Goal: Navigation & Orientation: Find specific page/section

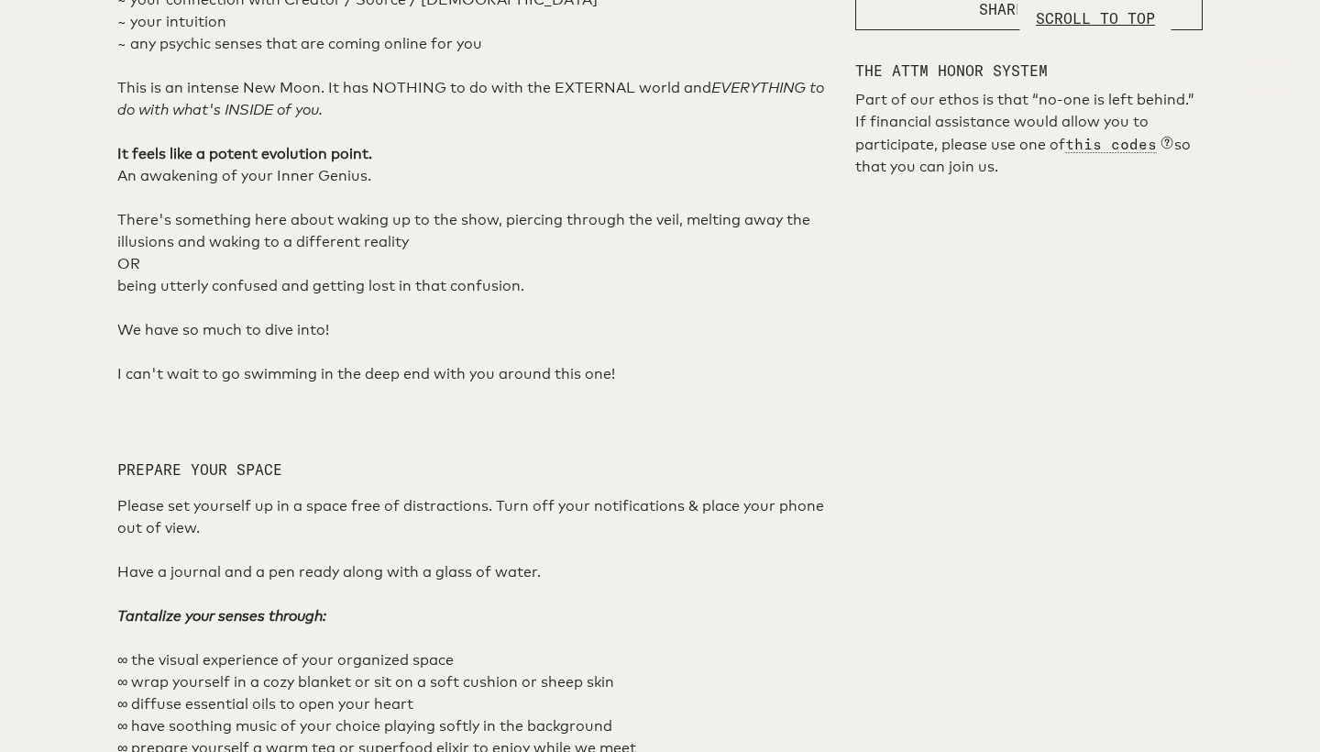
scroll to position [1096, 0]
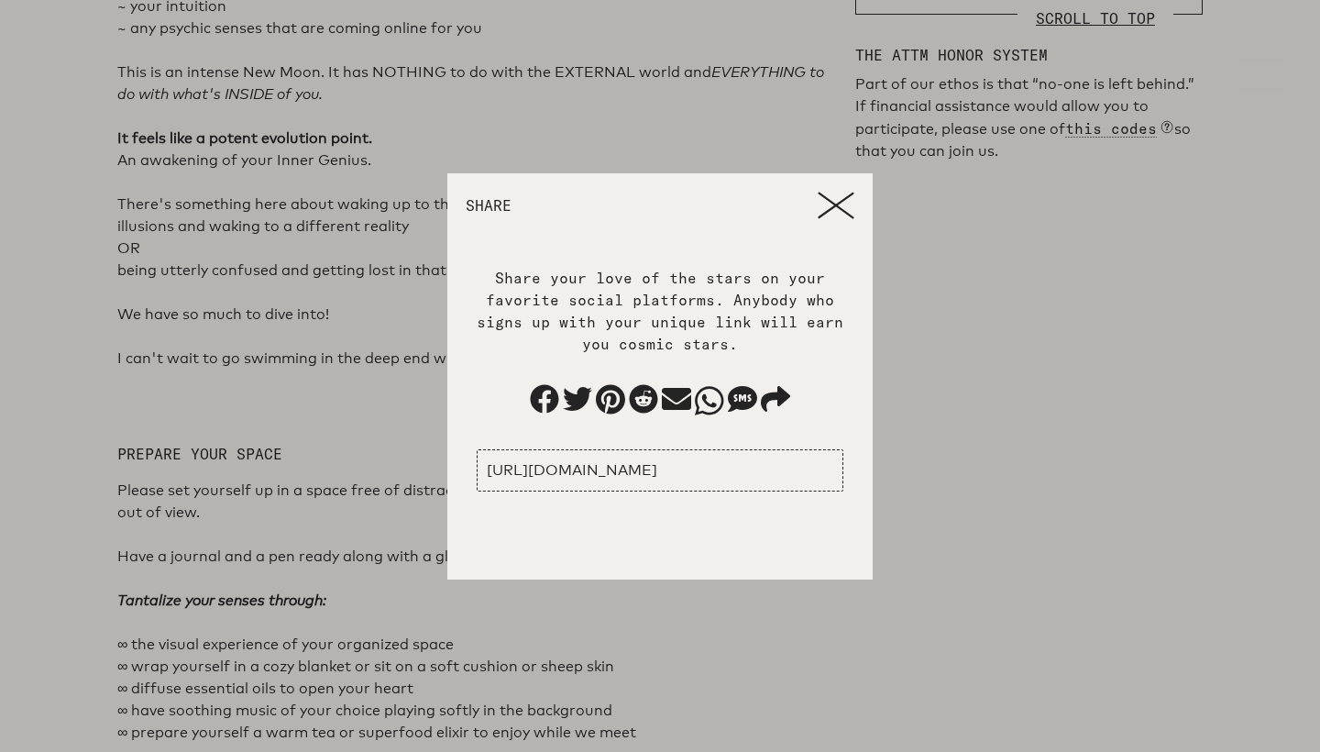
click at [841, 201] on icon at bounding box center [836, 205] width 37 height 27
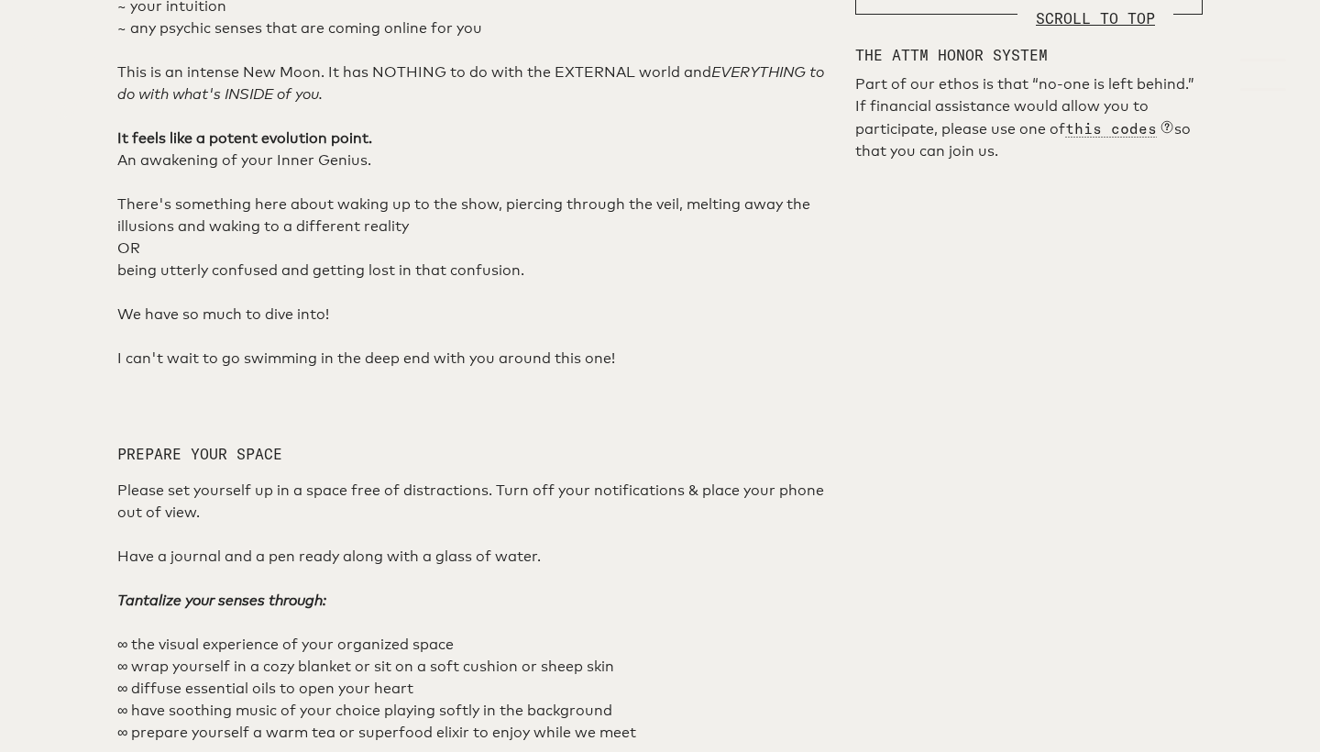
click at [1106, 17] on p "SCROLL TO TOP" at bounding box center [1095, 18] width 119 height 22
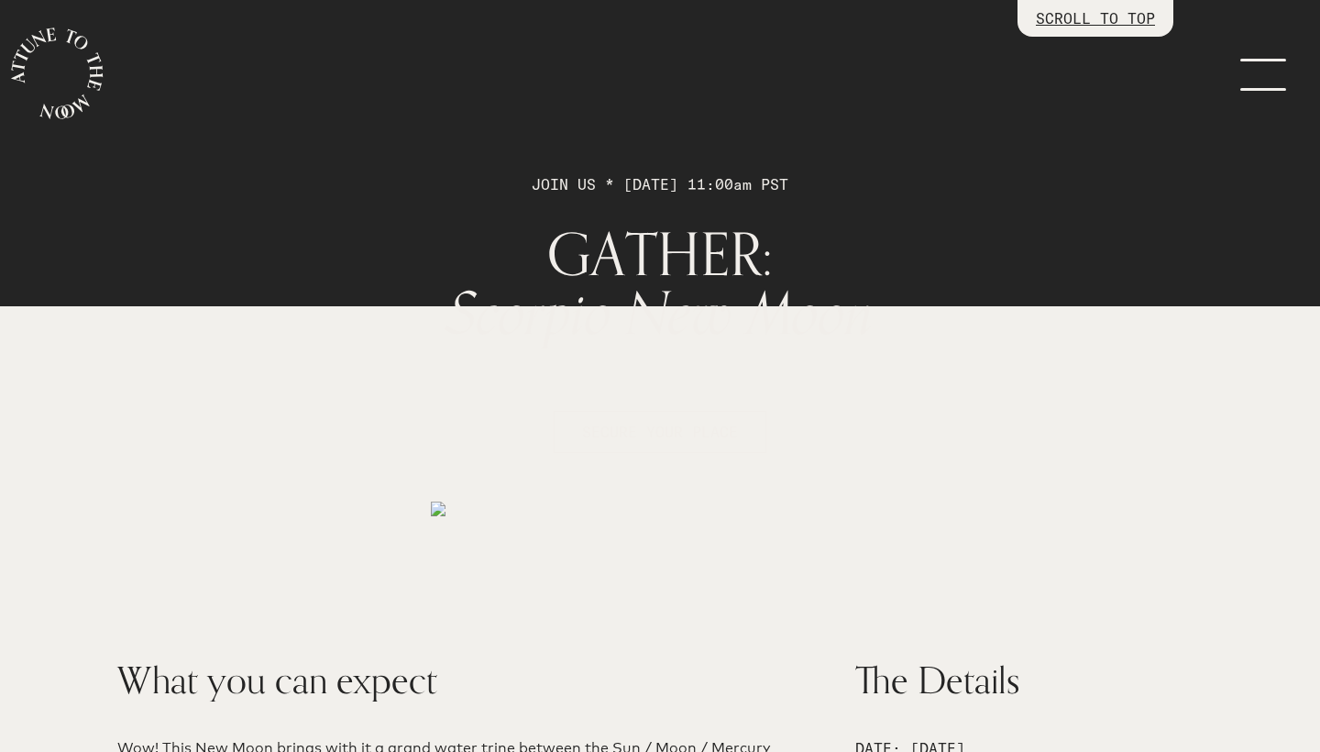
scroll to position [0, 0]
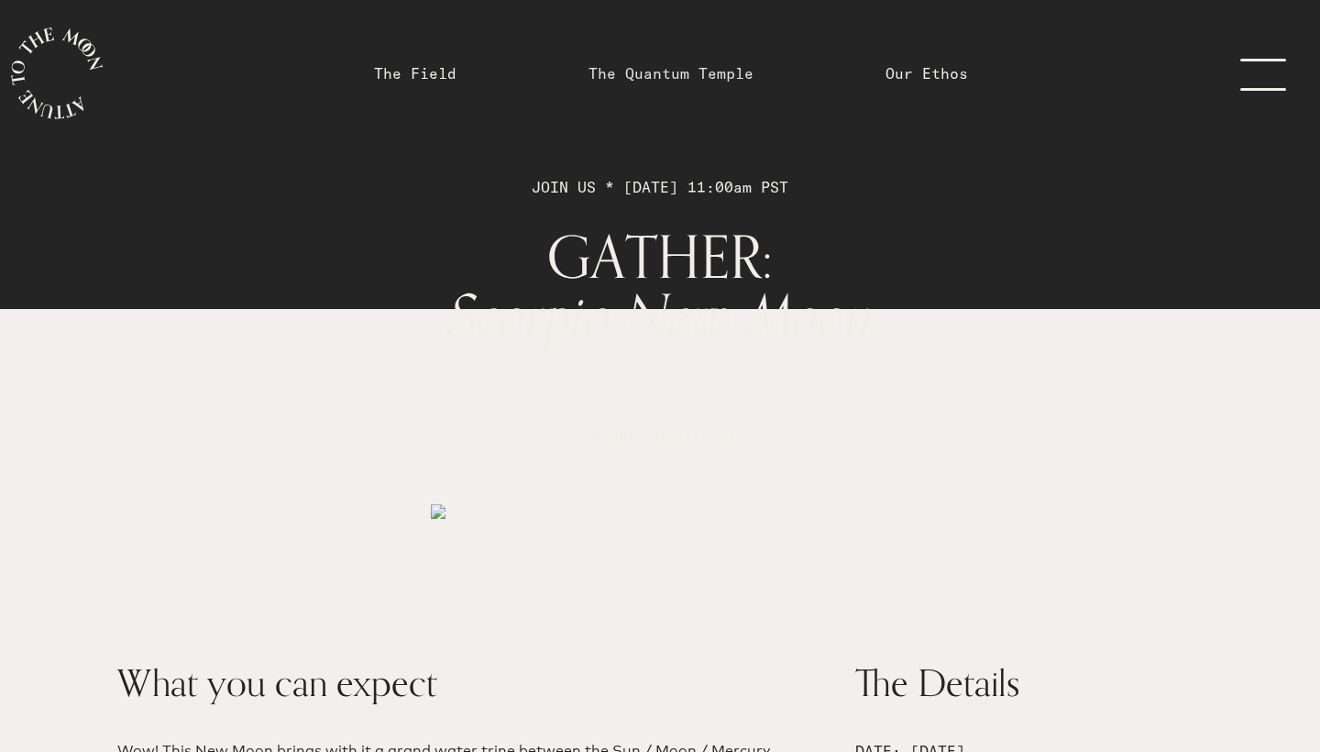
click at [694, 74] on link "The Quantum Temple" at bounding box center [670, 73] width 165 height 22
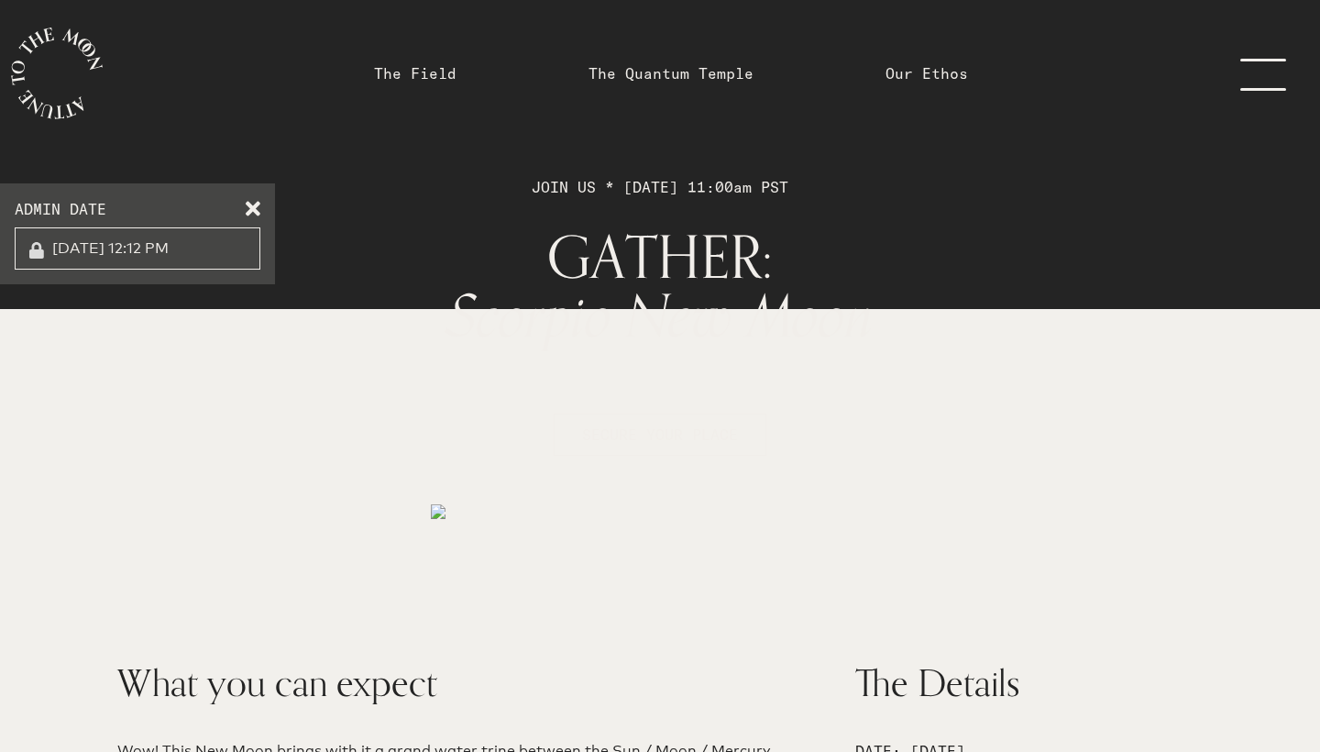
click at [251, 211] on span at bounding box center [253, 205] width 15 height 15
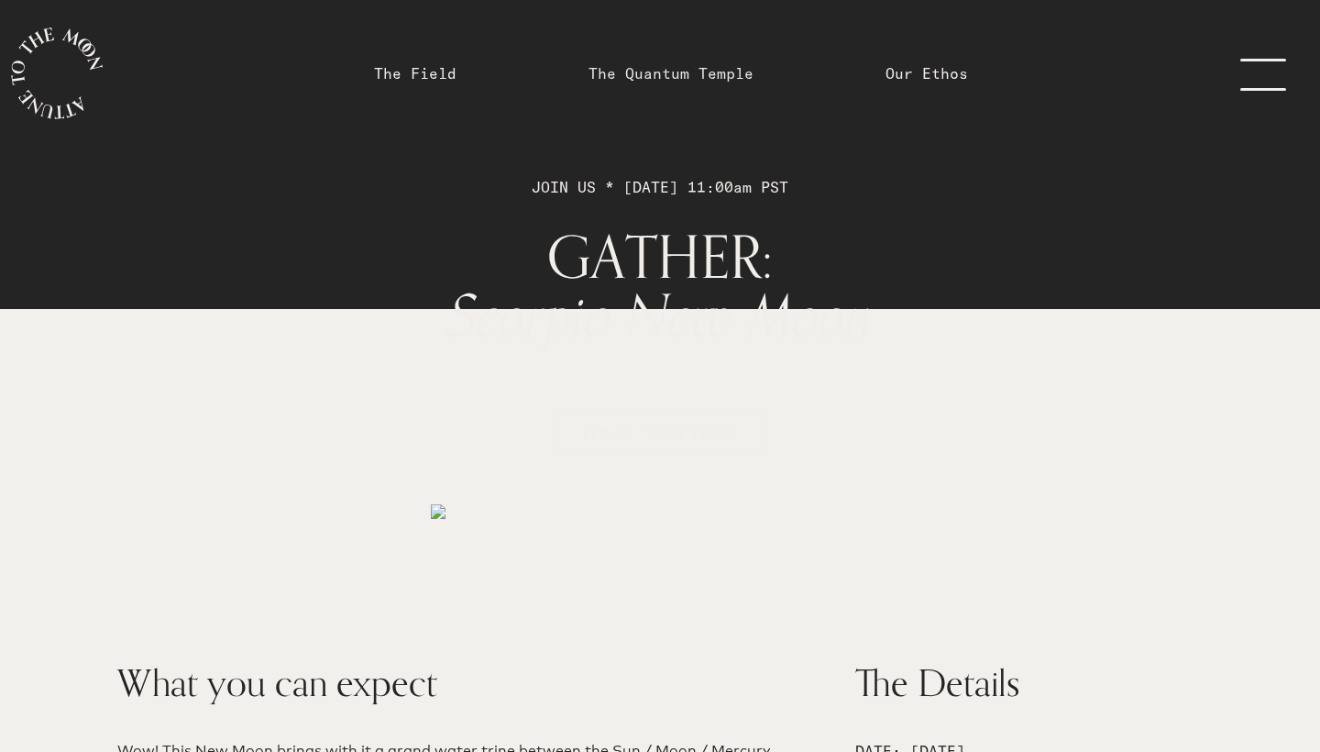
click at [654, 74] on link "The Quantum Temple" at bounding box center [670, 73] width 165 height 22
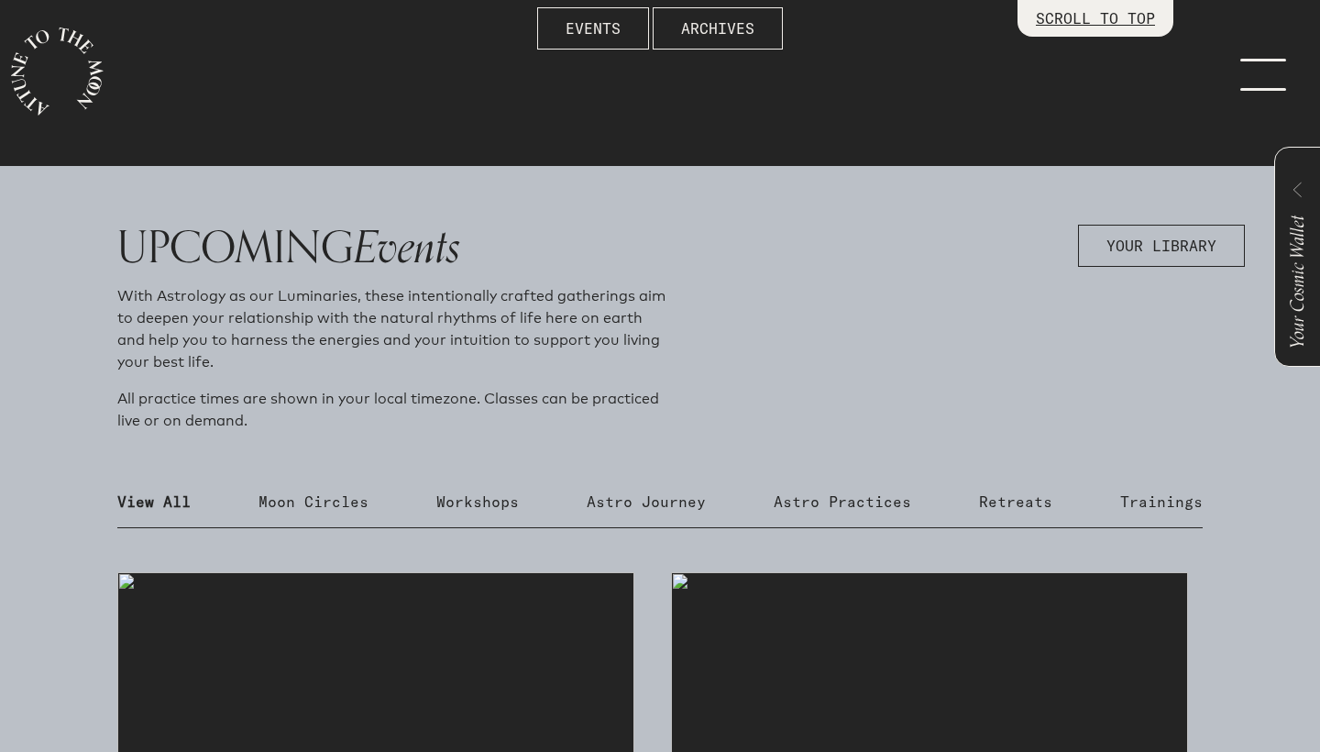
scroll to position [418, 0]
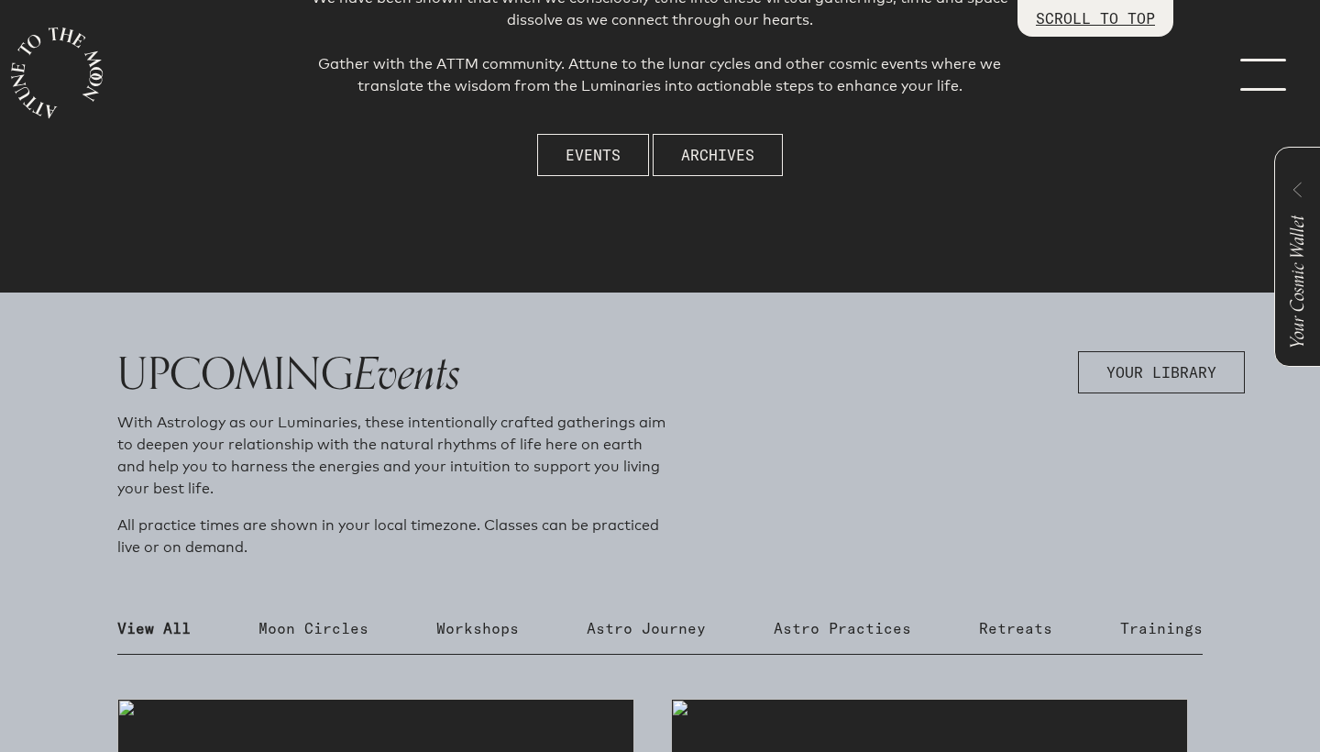
click at [1248, 83] on link "menu" at bounding box center [1274, 73] width 92 height 147
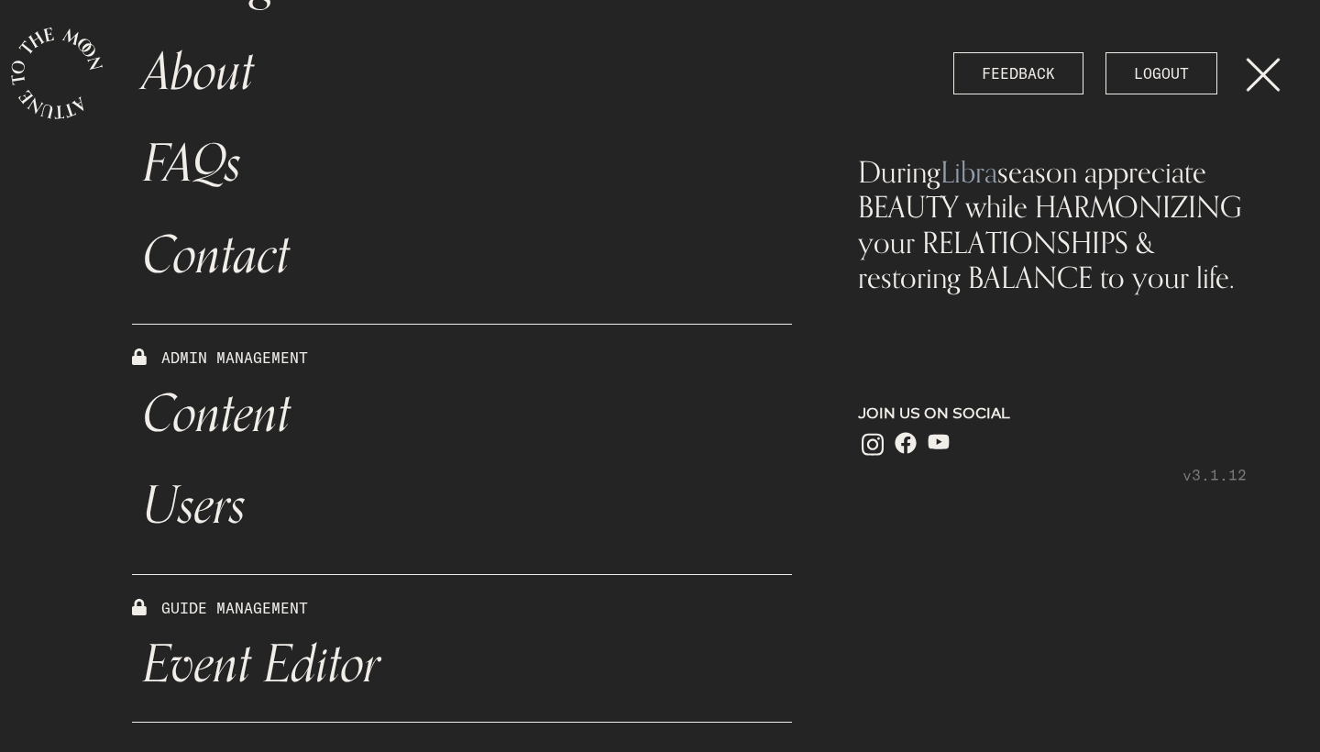
scroll to position [578, 0]
click at [240, 658] on link "Event Editor" at bounding box center [462, 665] width 660 height 92
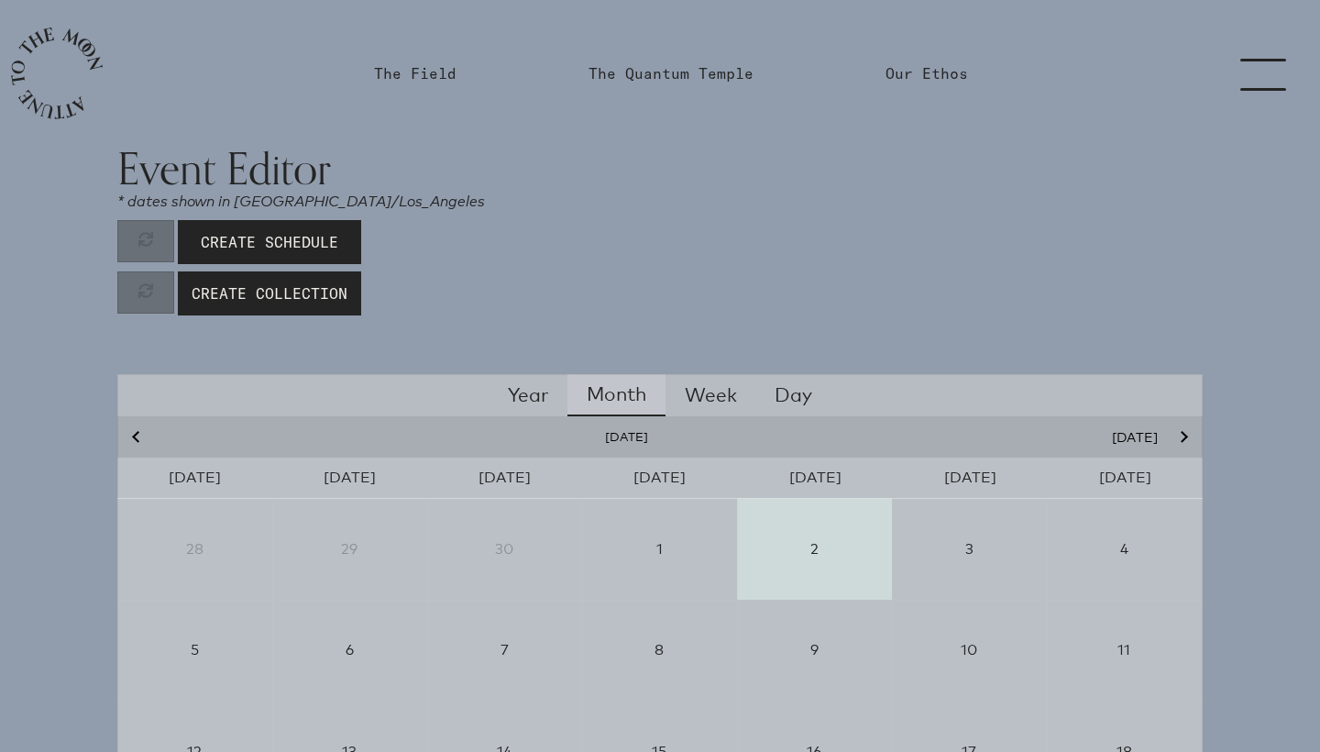
click at [1185, 433] on icon "Next month" at bounding box center [1182, 437] width 11 height 11
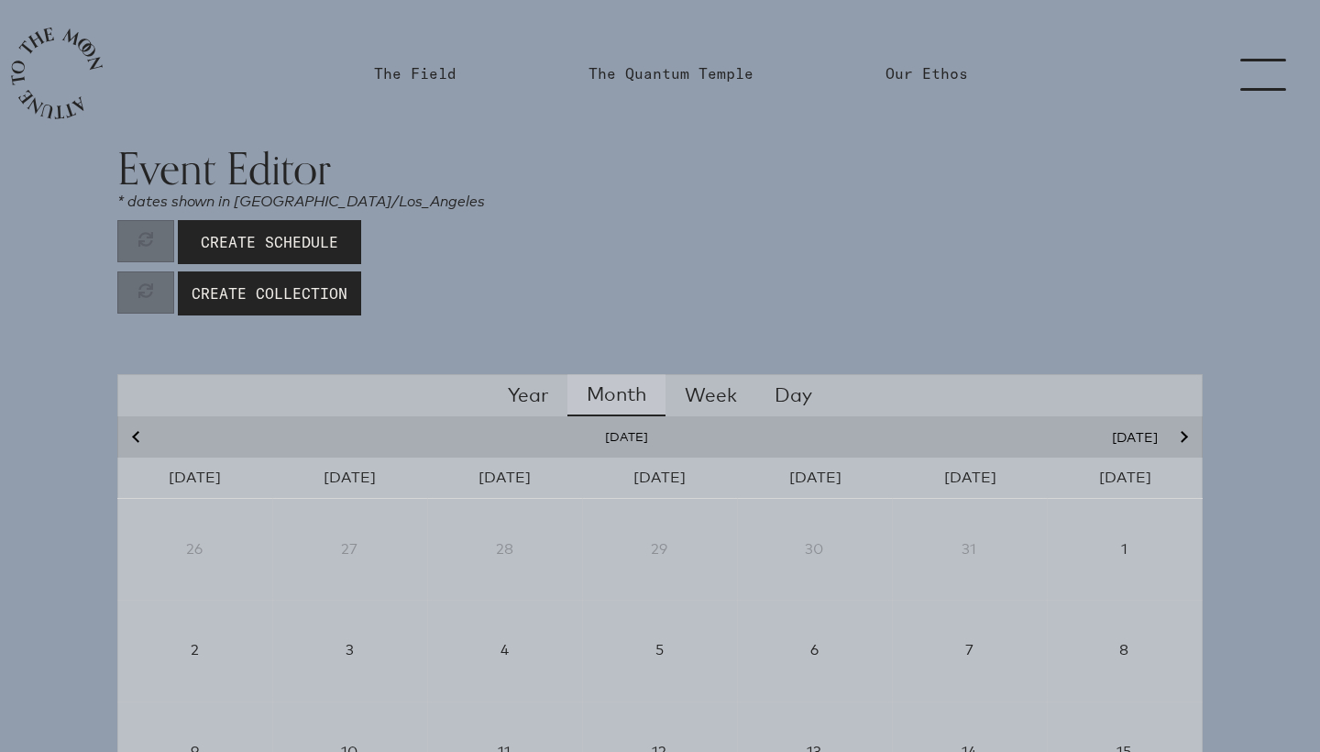
click at [1185, 433] on icon "Next month" at bounding box center [1182, 437] width 11 height 11
click at [430, 36] on link "The Field" at bounding box center [415, 73] width 104 height 147
click at [424, 69] on link "The Field" at bounding box center [415, 73] width 82 height 22
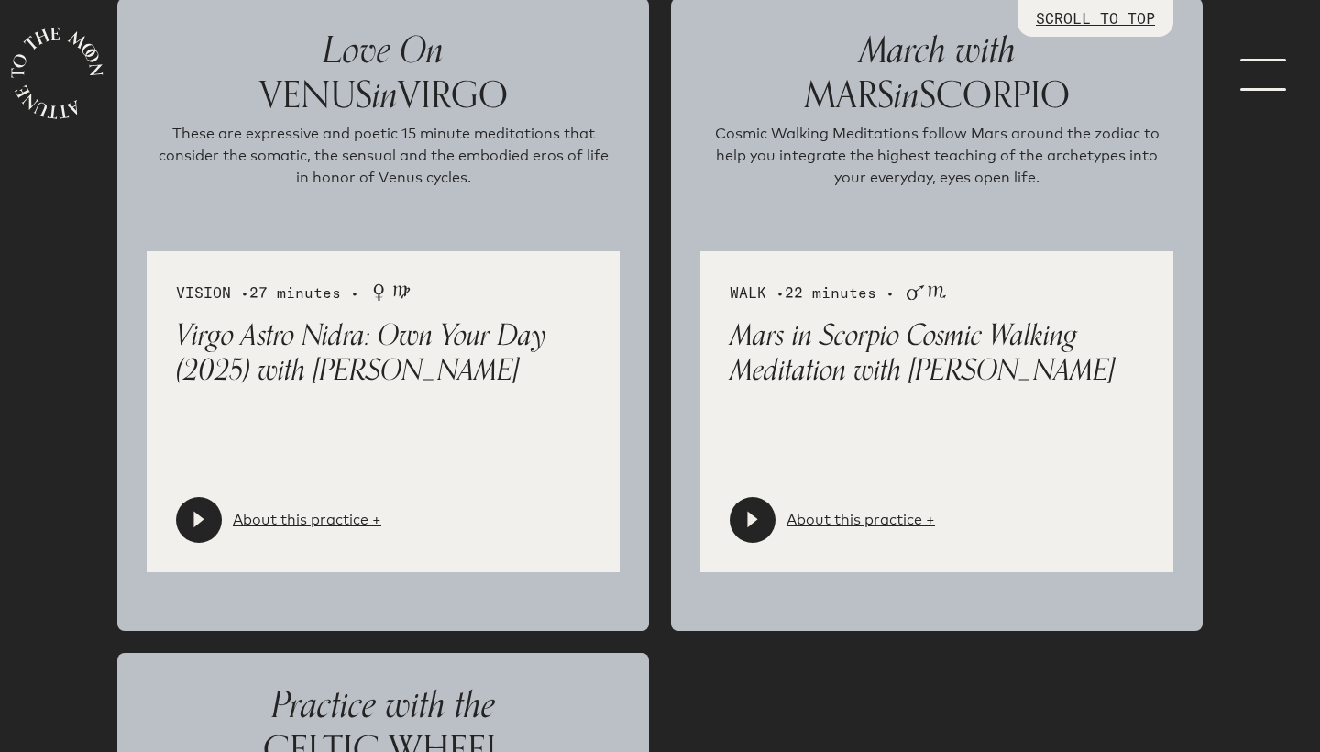
scroll to position [3413, 0]
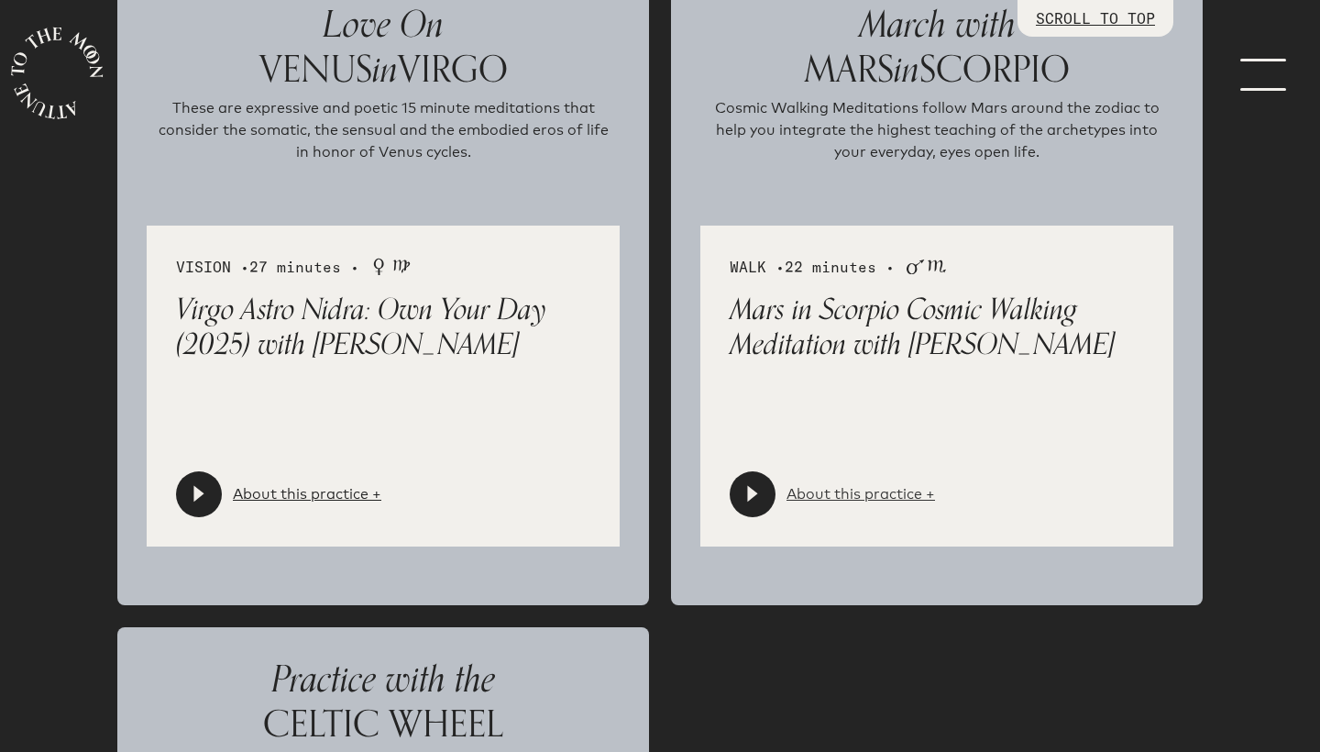
click at [827, 493] on link "About this practice +" at bounding box center [860, 494] width 148 height 22
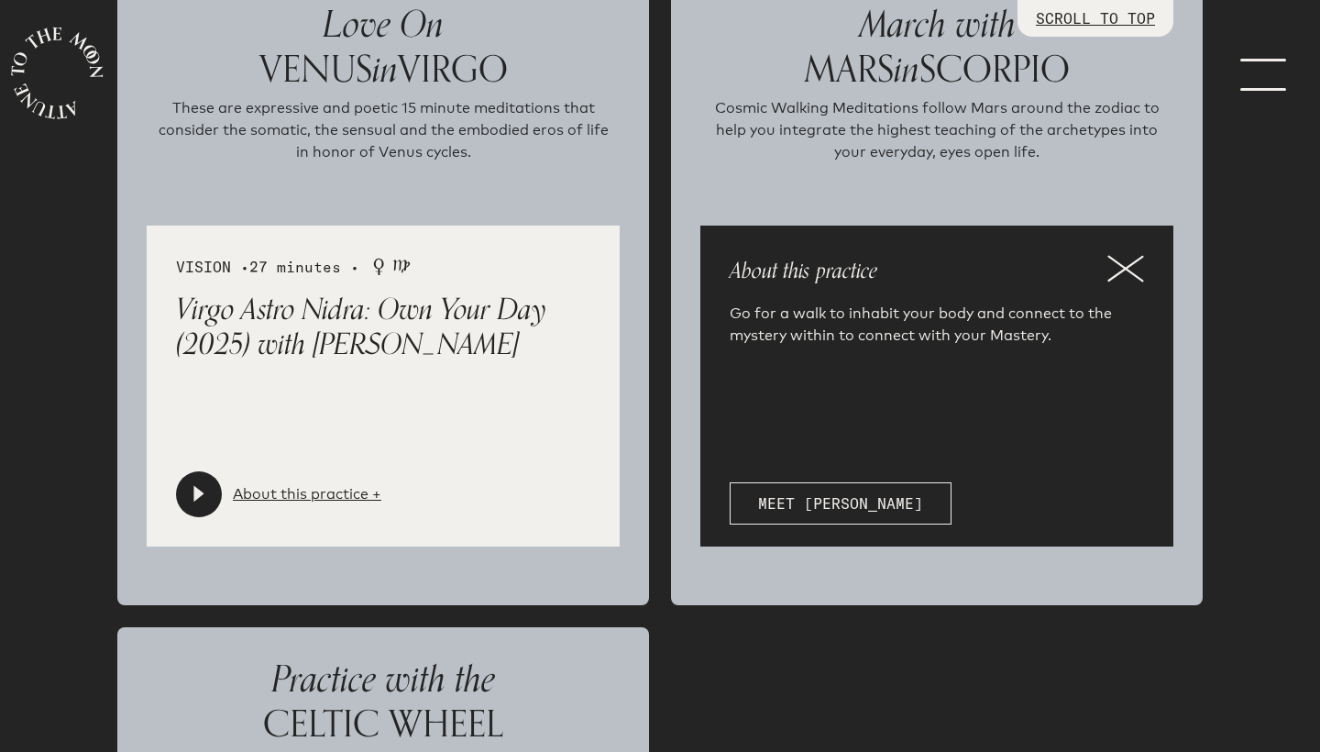
click at [1127, 277] on icon at bounding box center [1125, 268] width 37 height 27
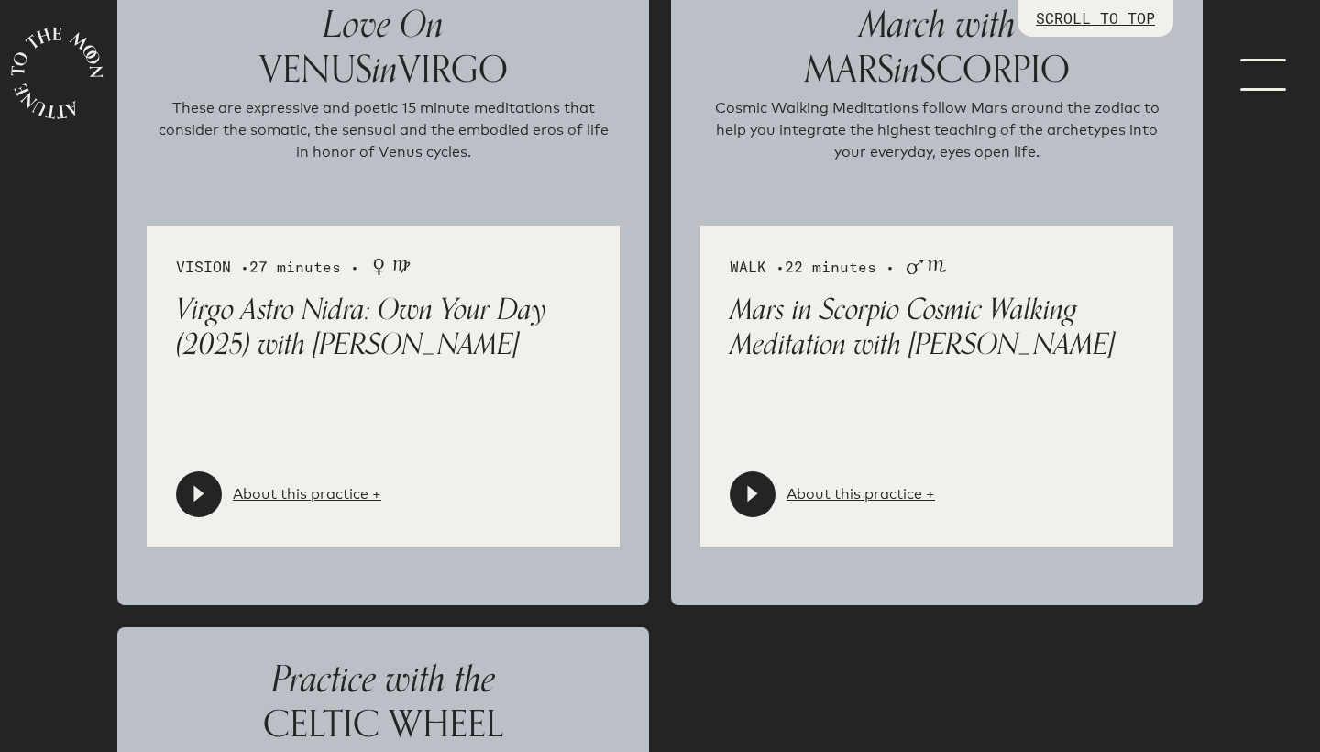
click at [760, 488] on icon at bounding box center [752, 494] width 18 height 18
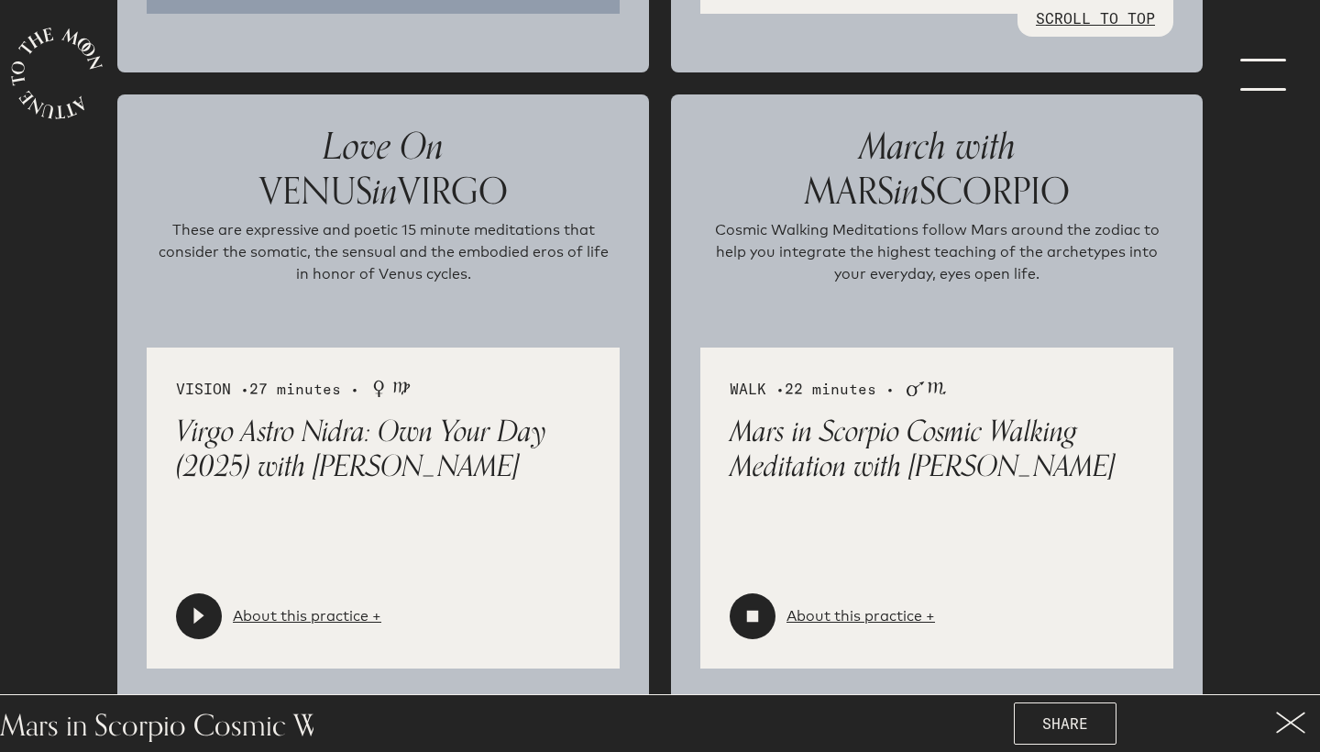
scroll to position [3291, 0]
